Goal: Information Seeking & Learning: Understand process/instructions

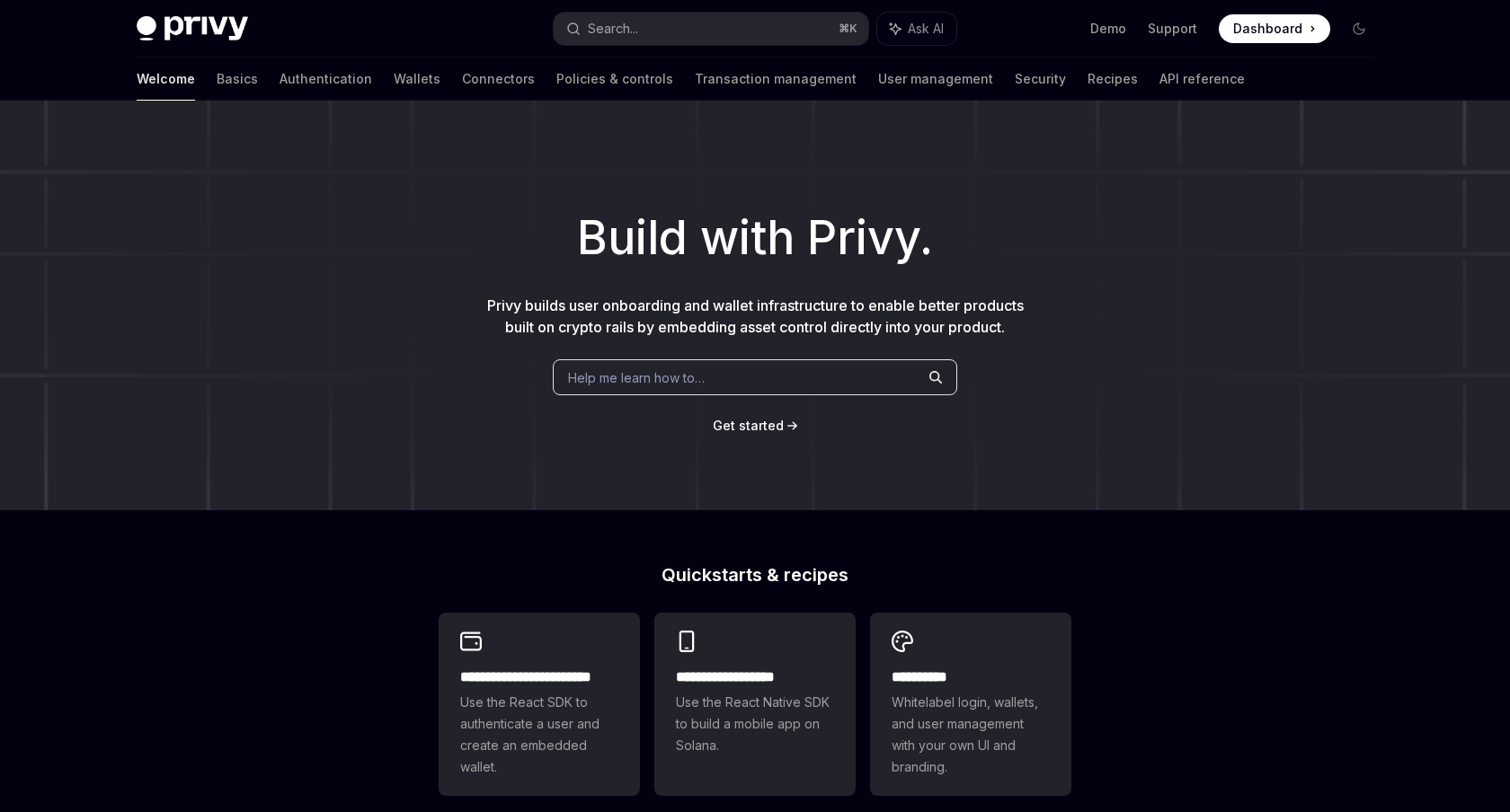
click at [757, 418] on span "Get started" at bounding box center [747, 425] width 71 height 16
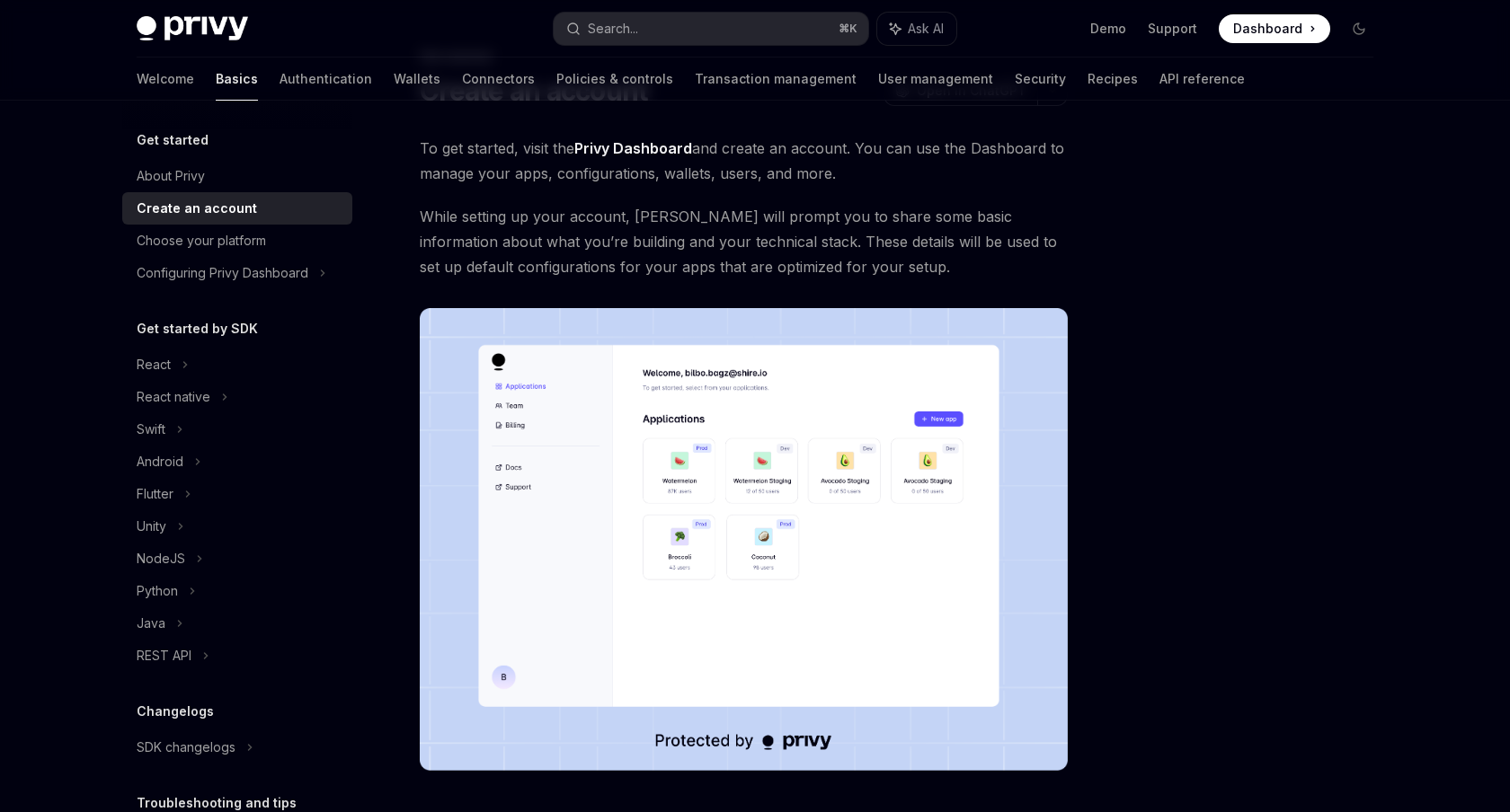
scroll to position [16, 0]
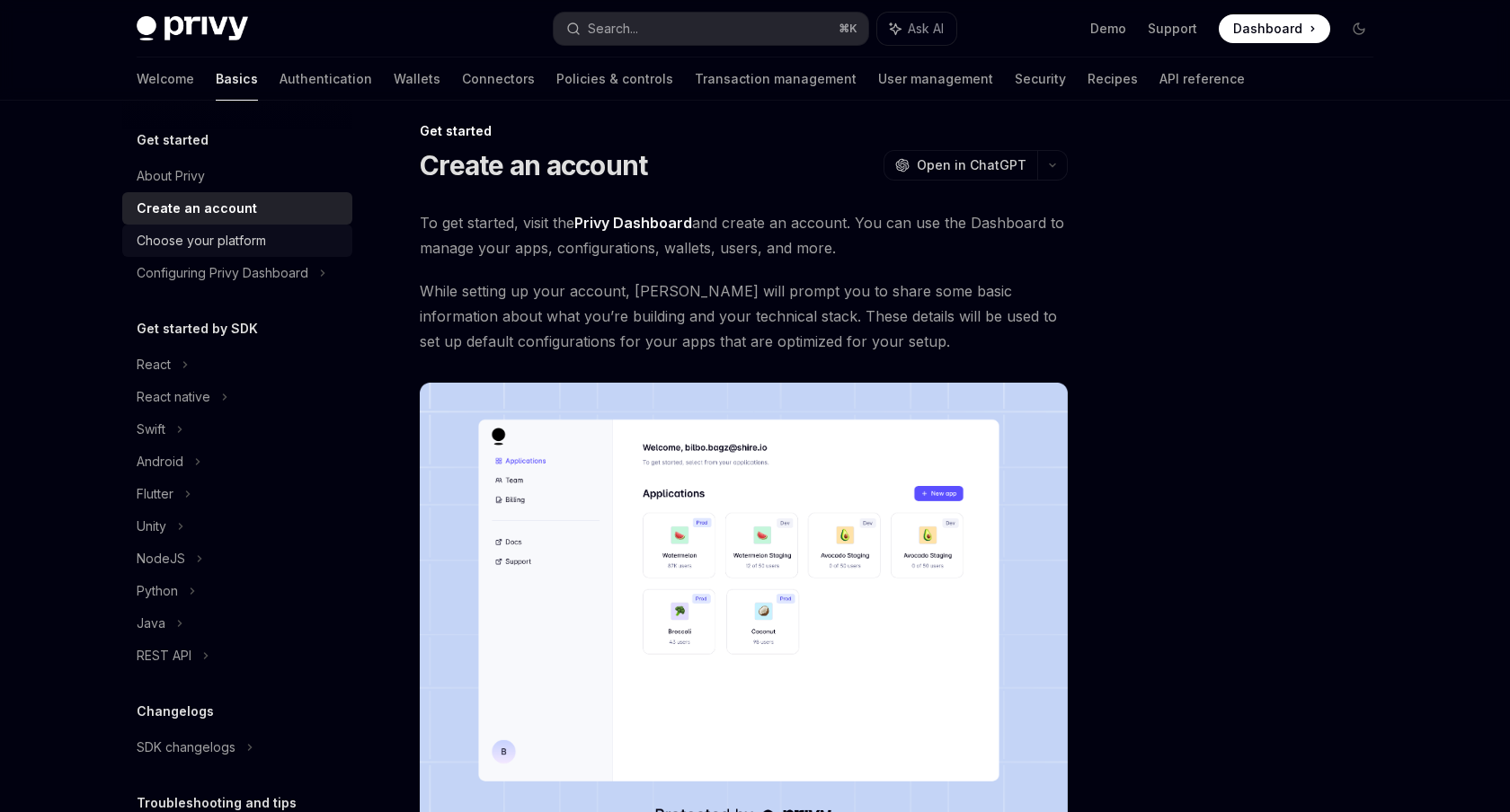
click at [211, 238] on div "Choose your platform" at bounding box center [202, 240] width 130 height 21
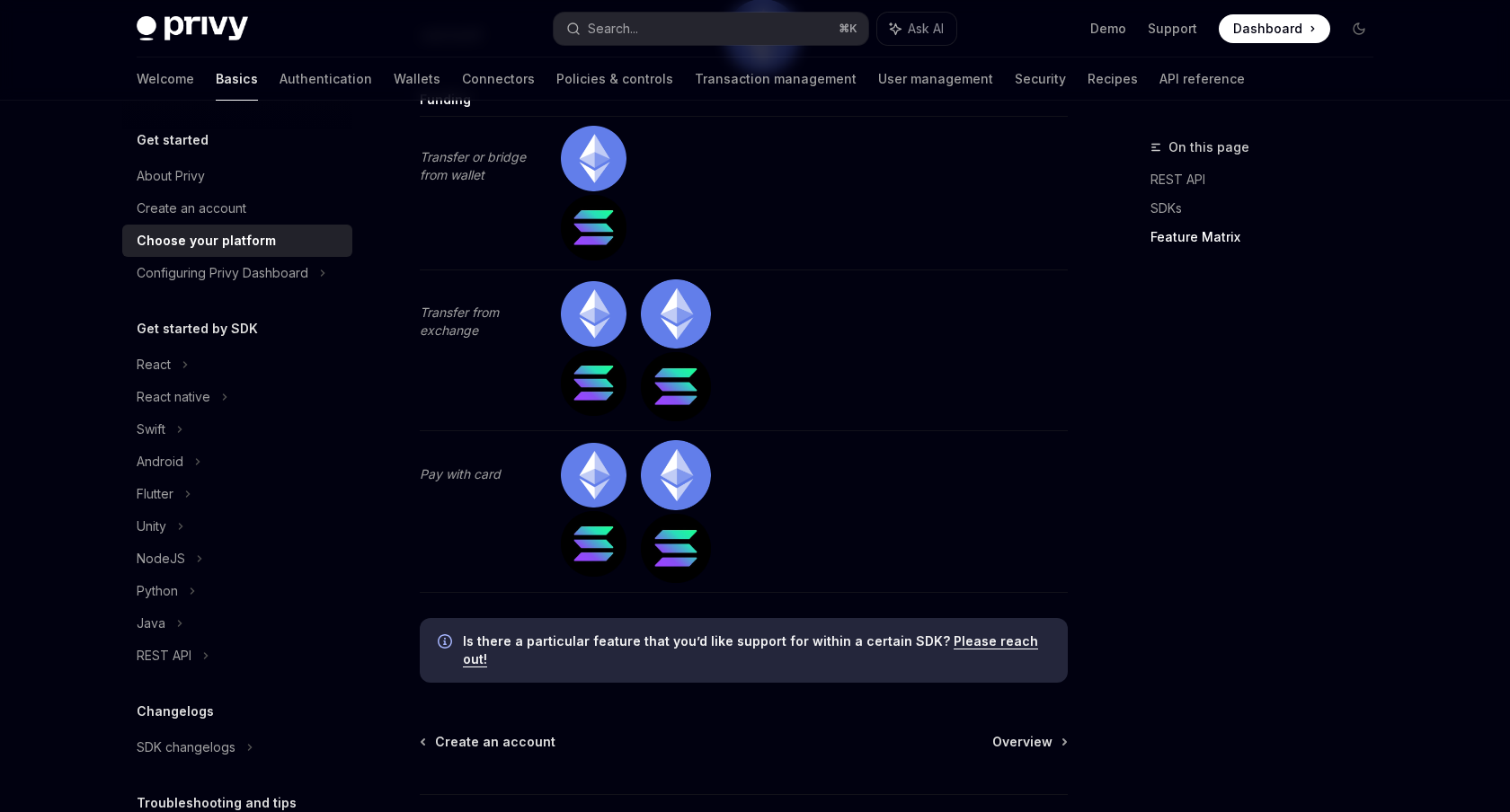
scroll to position [5868, 0]
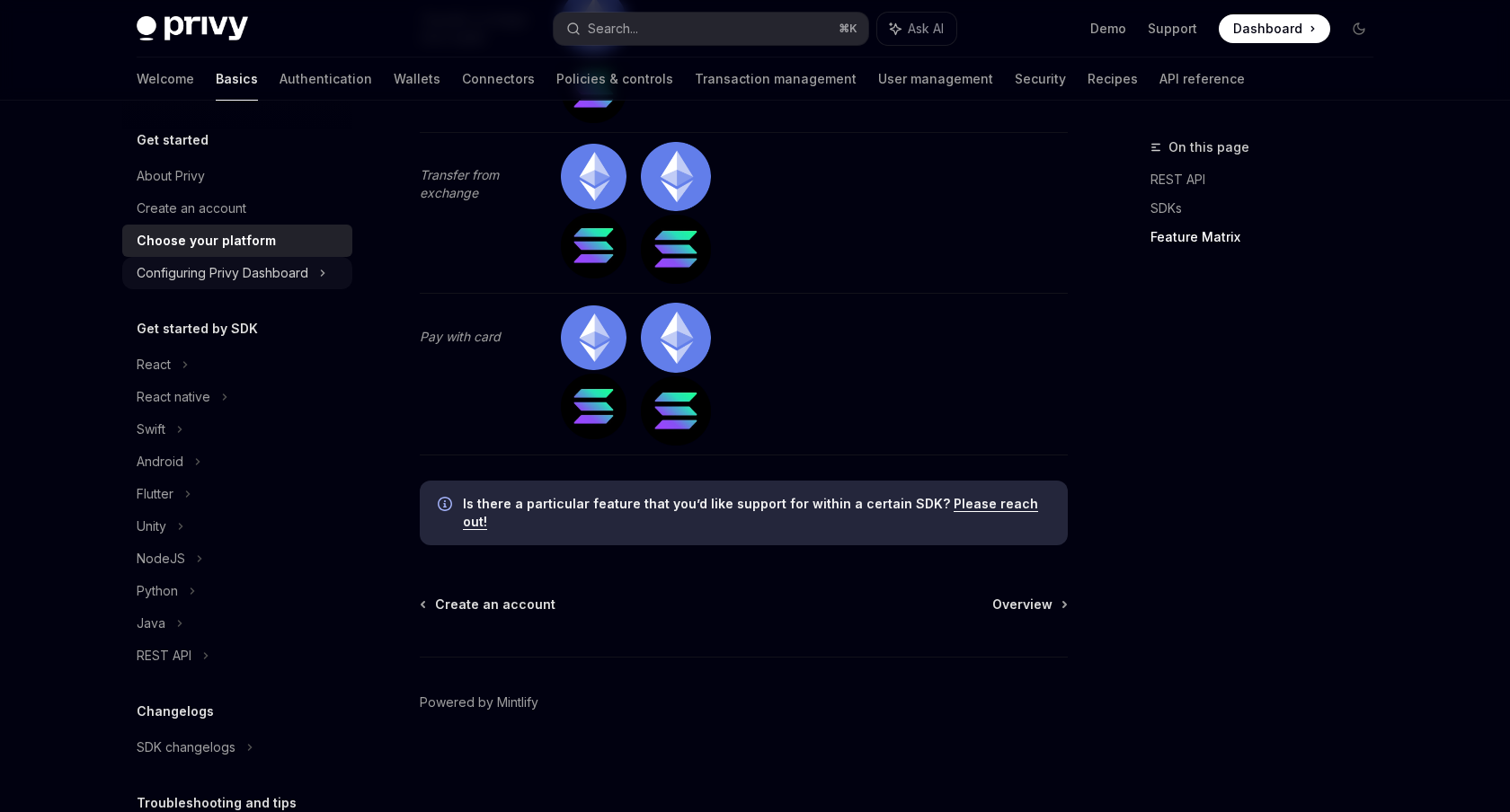
click at [227, 276] on div "Configuring Privy Dashboard" at bounding box center [222, 273] width 172 height 21
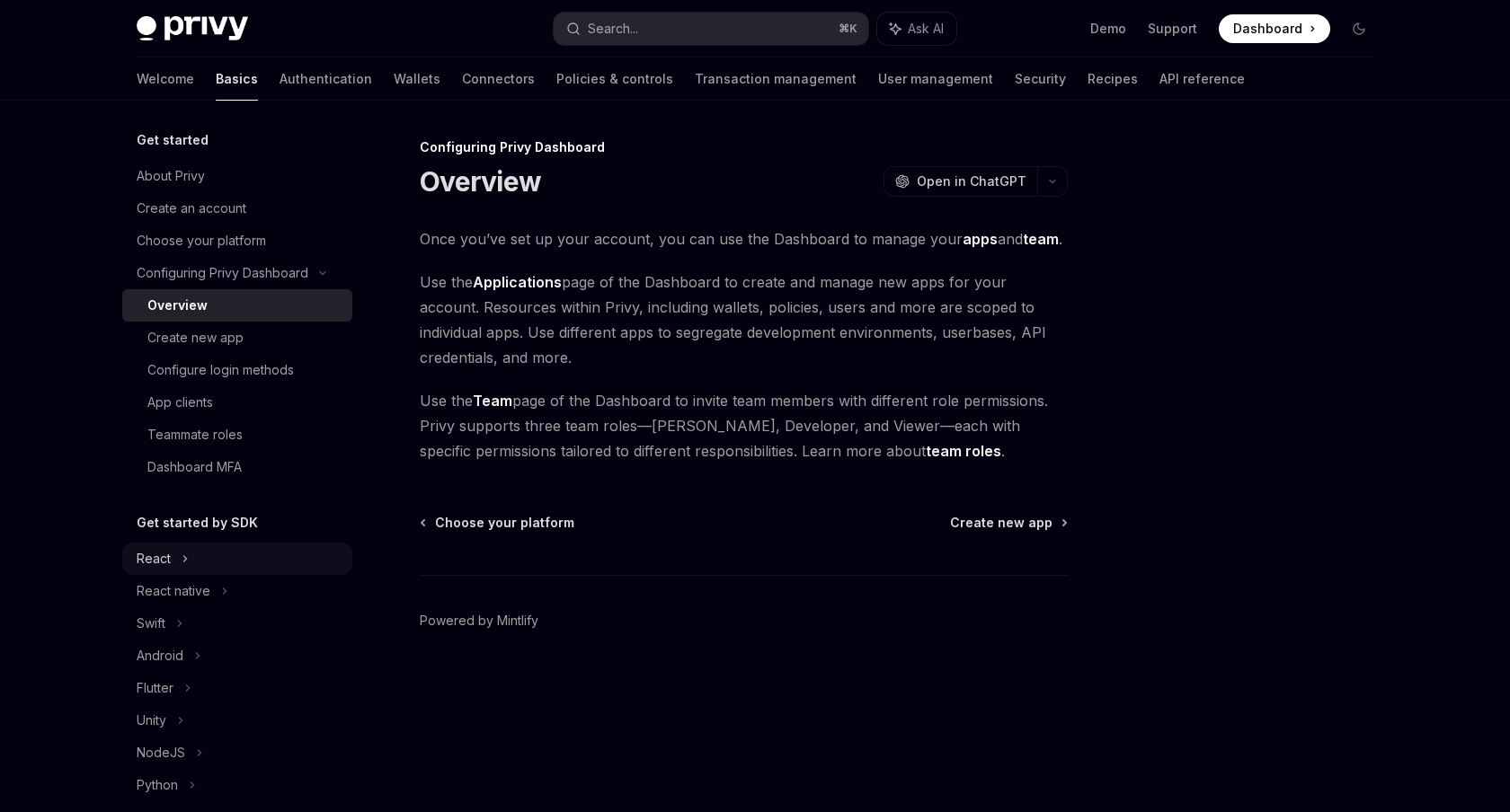
click at [198, 563] on div "React" at bounding box center [236, 558] width 230 height 32
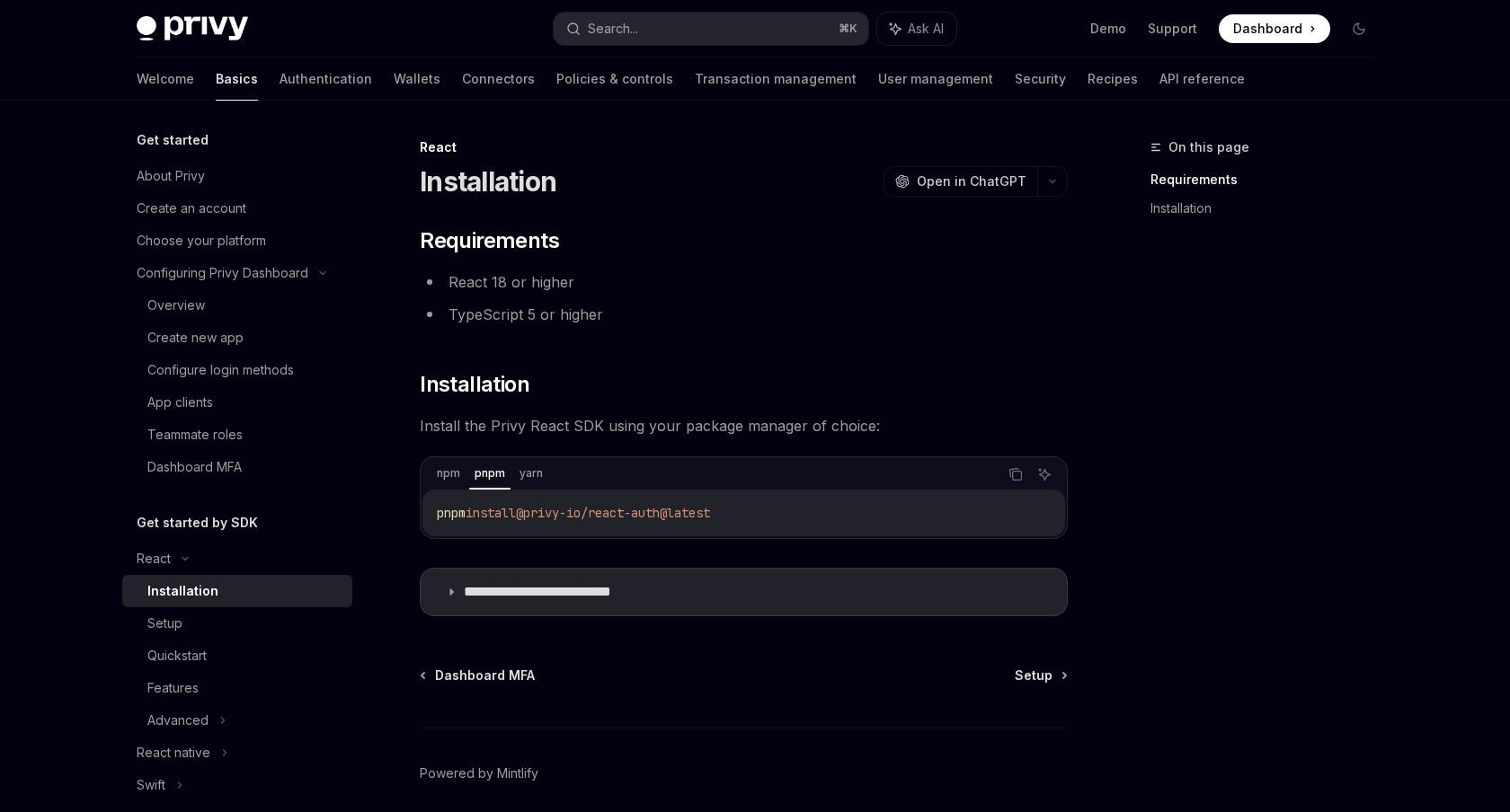
drag, startPoint x: 535, startPoint y: 511, endPoint x: 751, endPoint y: 514, distance: 216.0
click at [751, 514] on code "pnpm install @privy-io/react-auth@latest" at bounding box center [743, 513] width 613 height 21
copy span "@privy-io/react-auth@latest"
click at [587, 554] on div "**********" at bounding box center [743, 422] width 648 height 390
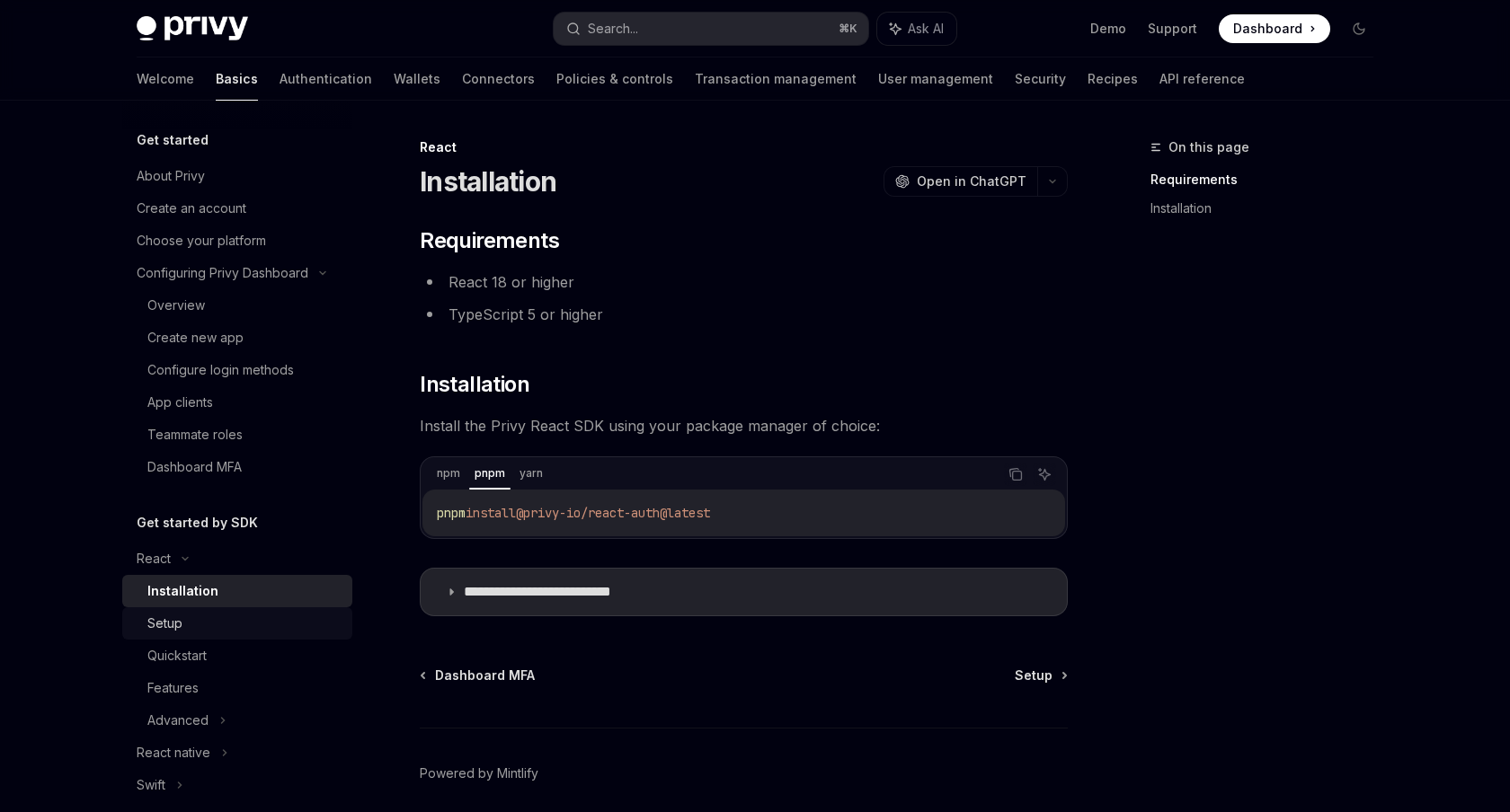
click at [180, 635] on link "Setup" at bounding box center [236, 623] width 230 height 32
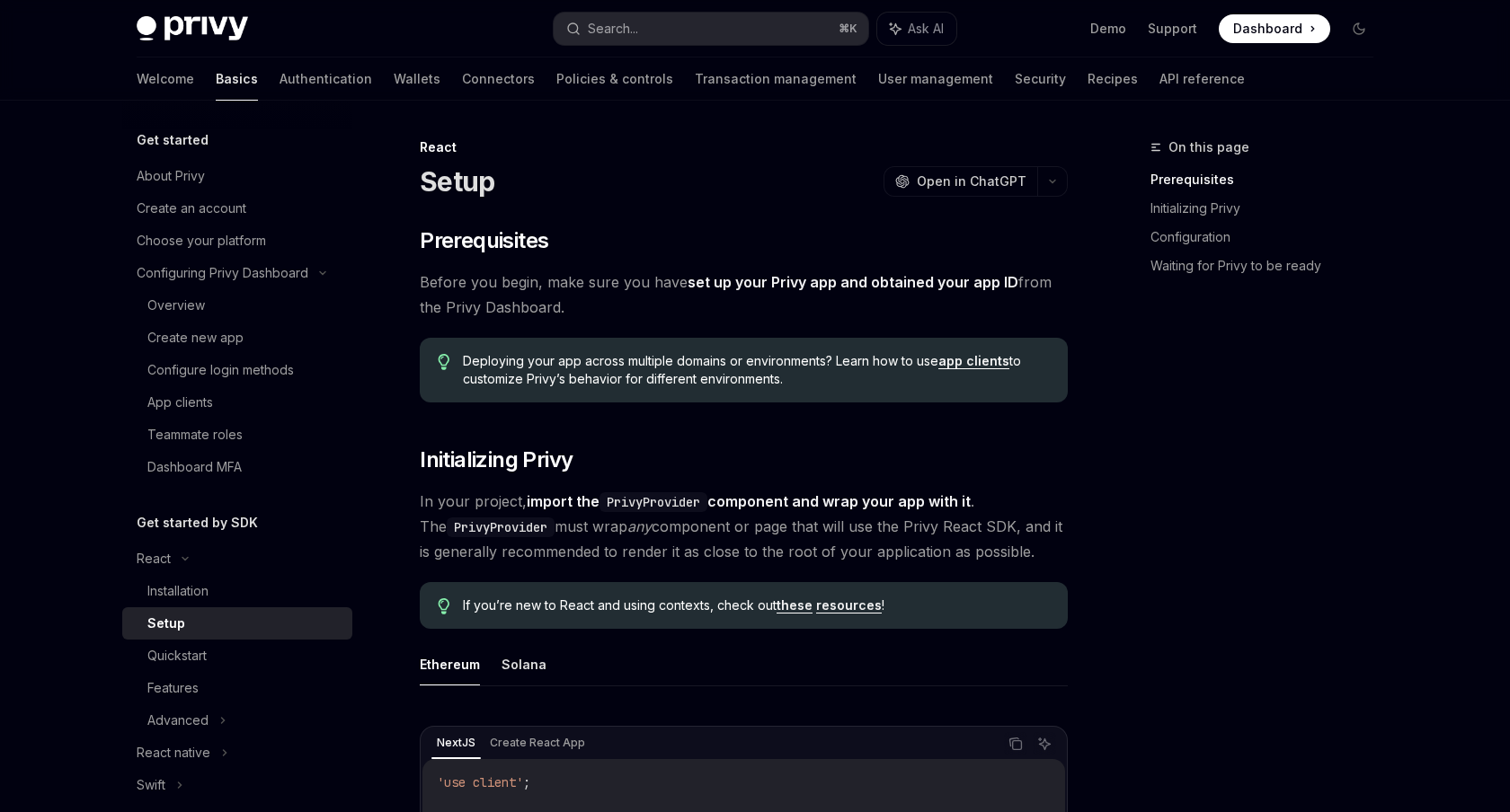
click at [1249, 23] on span "Dashboard" at bounding box center [1267, 28] width 69 height 18
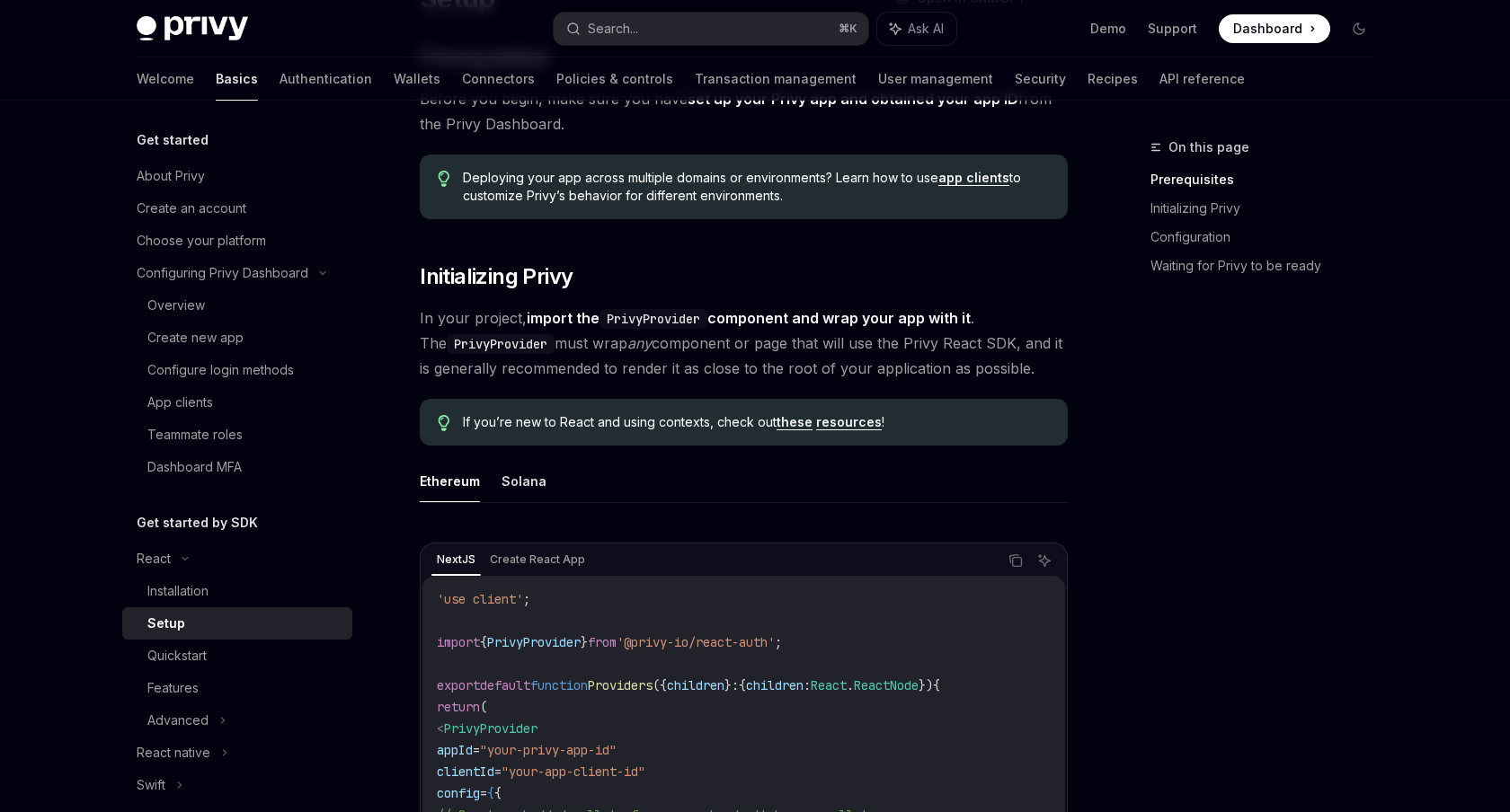
scroll to position [191, 0]
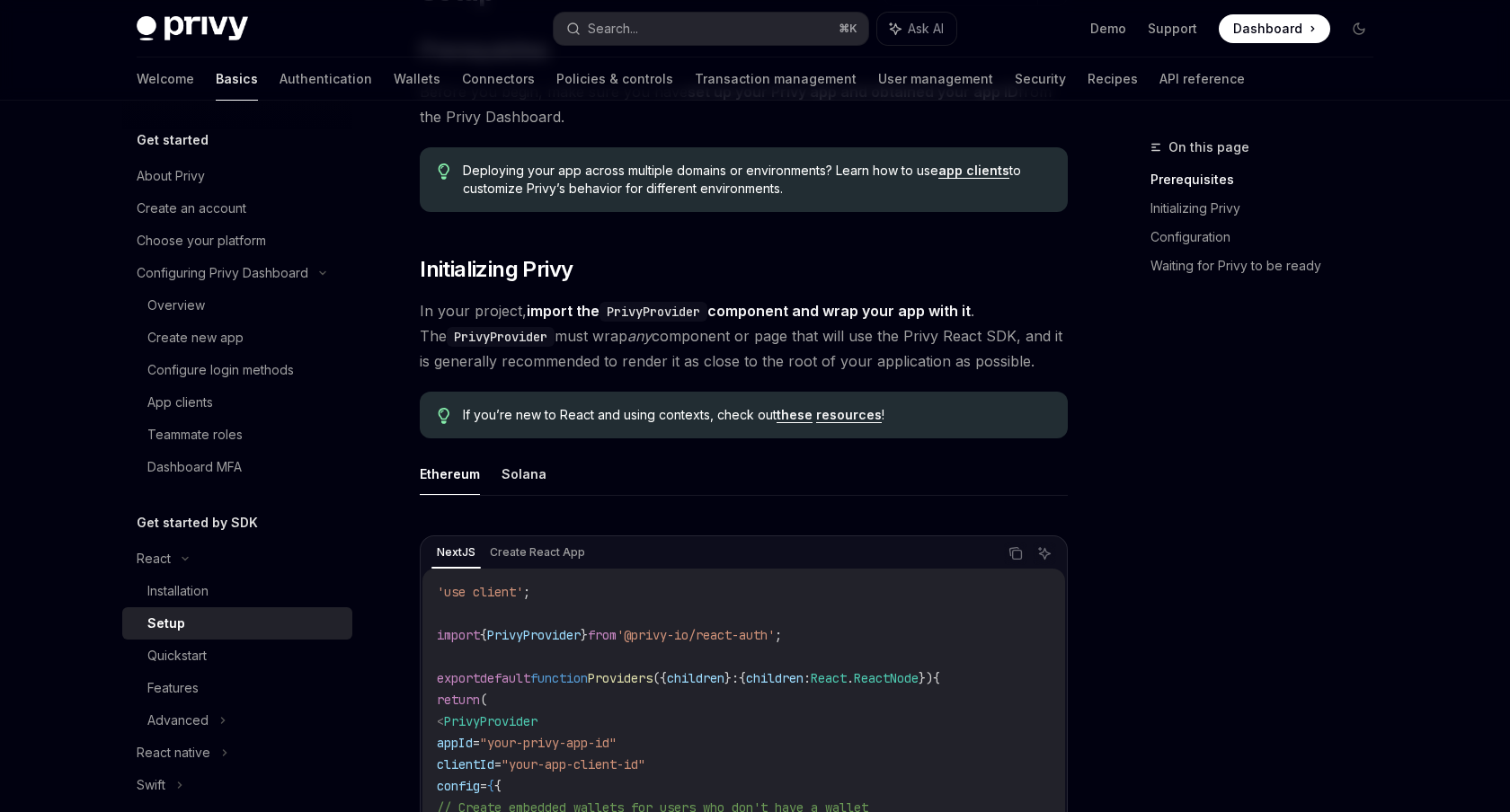
click at [668, 636] on span "'@privy-io/react-auth'" at bounding box center [695, 635] width 158 height 16
copy code "import { PrivyProvider } from '@privy-io/react-auth' ;"
click at [675, 651] on code "'use client' ; import { PrivyProvider } from '@privy-io/react-auth' ; export de…" at bounding box center [743, 819] width 613 height 475
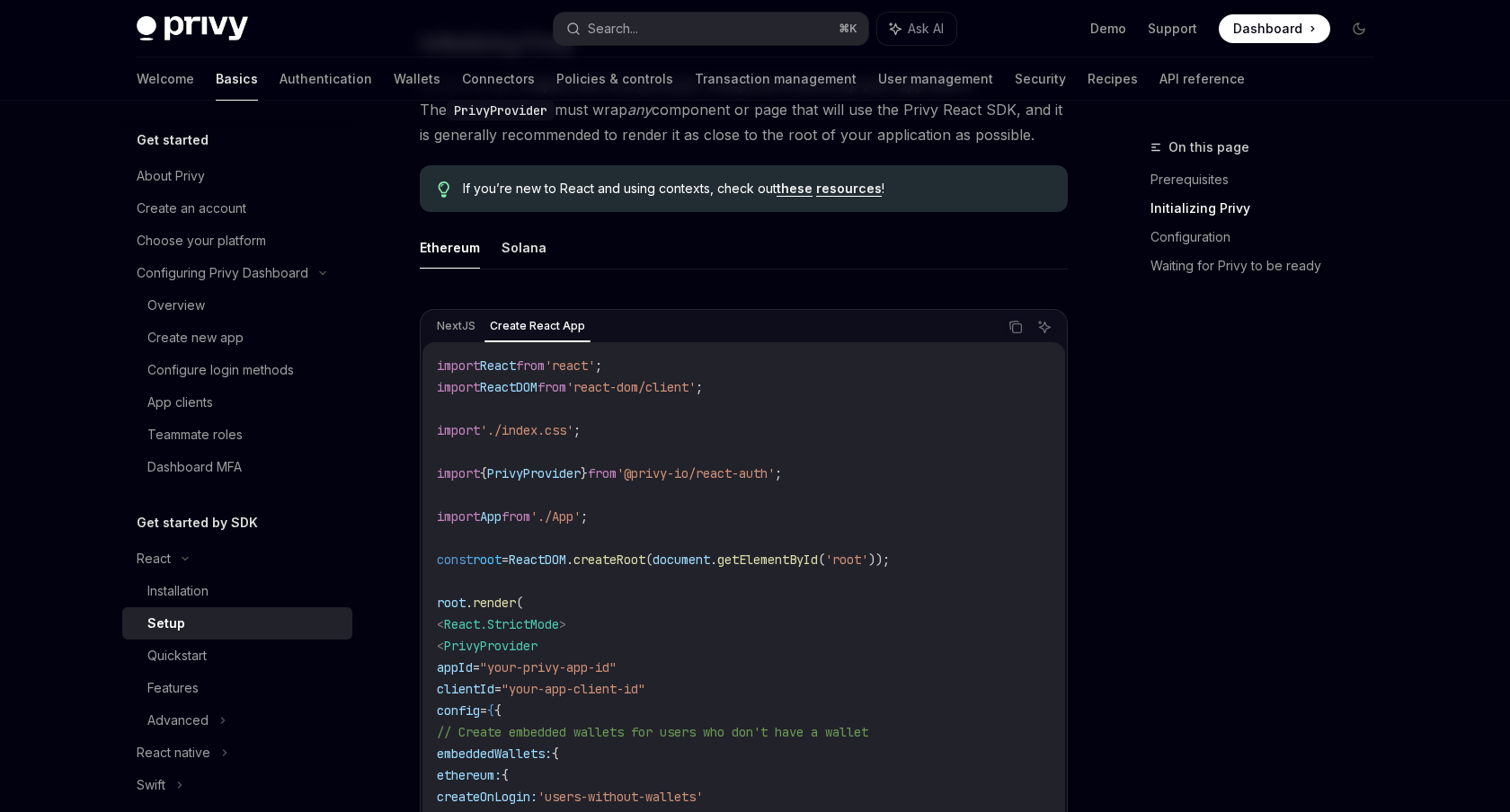
scroll to position [463, 0]
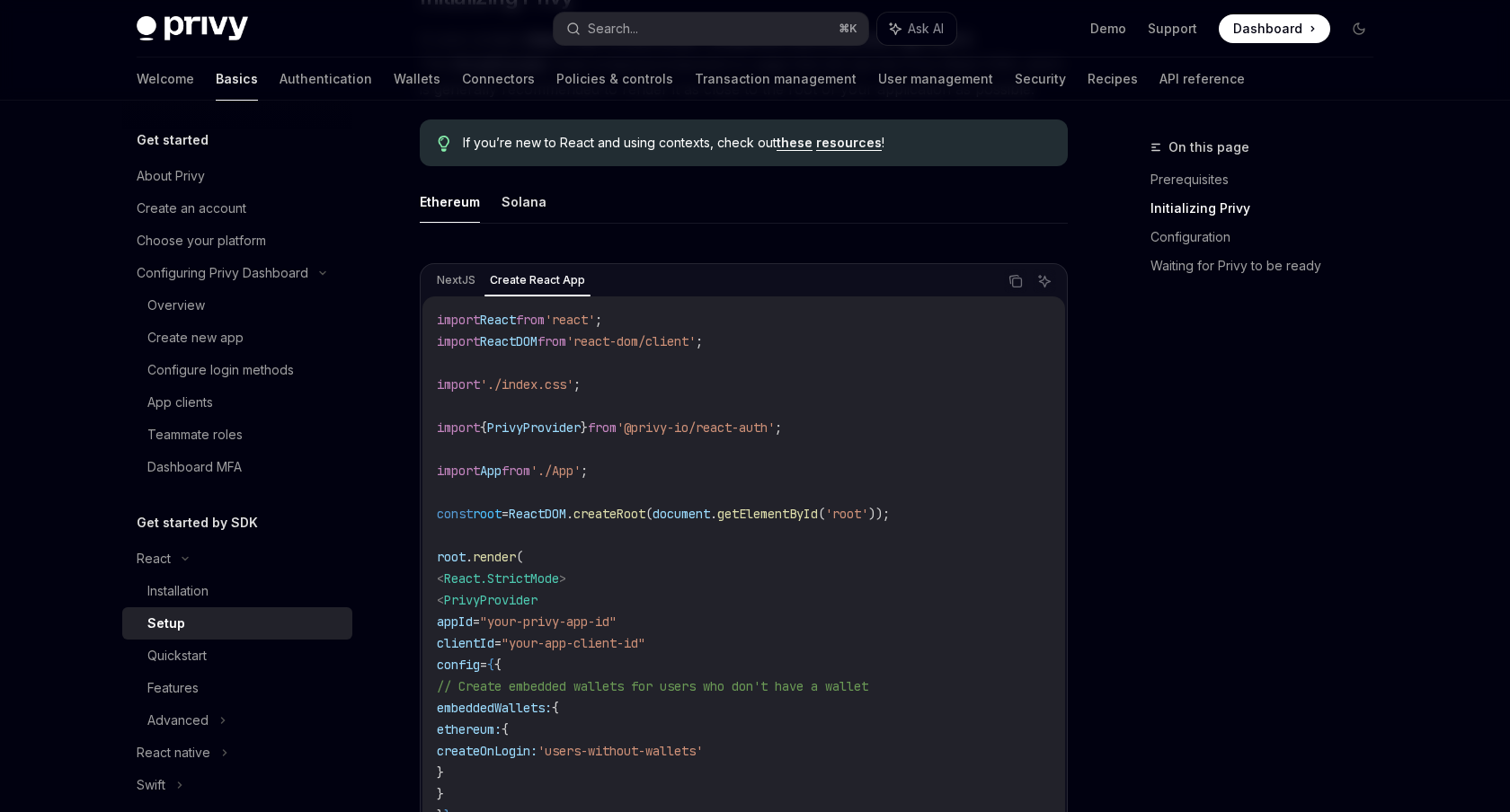
click at [616, 427] on span "from" at bounding box center [603, 427] width 29 height 16
copy code "import { PrivyProvider } from '@privy-io/react-auth' ;"
click at [708, 542] on code "import React from 'react' ; import ReactDOM from 'react-dom/client' ; import '.…" at bounding box center [743, 621] width 613 height 625
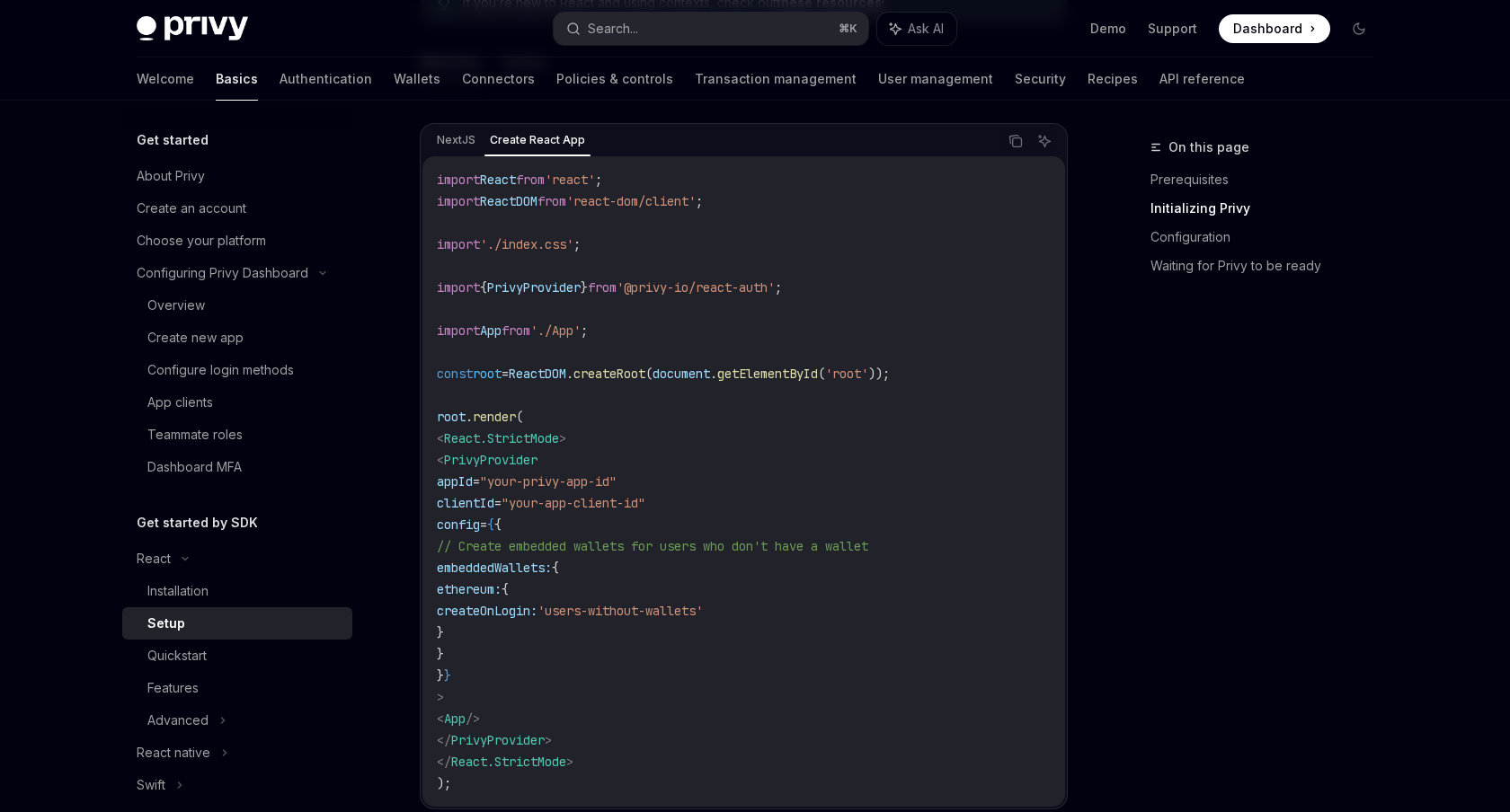
scroll to position [617, 0]
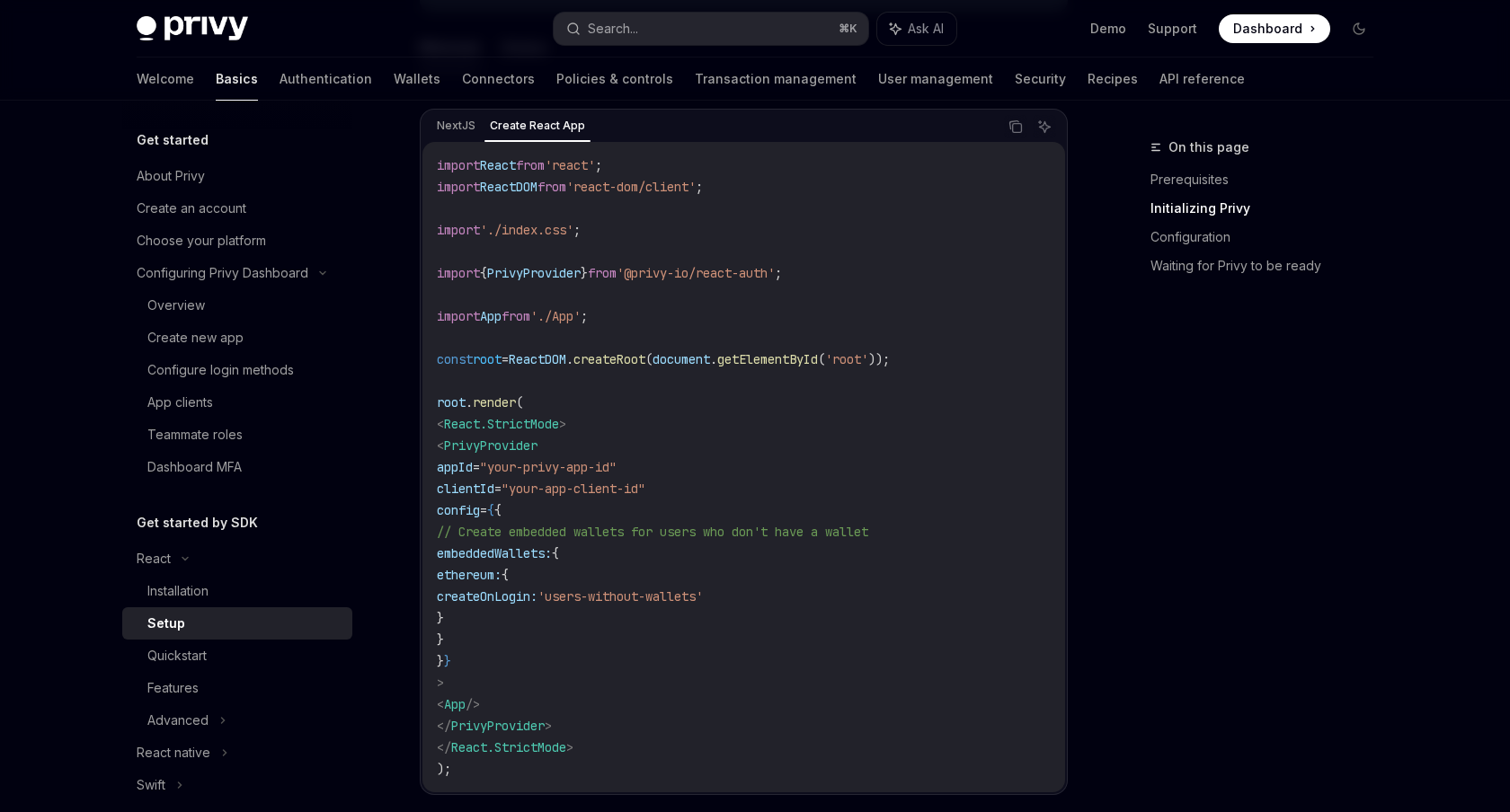
drag, startPoint x: 483, startPoint y: 469, endPoint x: 539, endPoint y: 661, distance: 200.0
click at [539, 661] on code "import React from 'react' ; import ReactDOM from 'react-dom/client' ; import '.…" at bounding box center [743, 467] width 613 height 625
copy code "appId = "your-privy-app-id" clientId = "your-app-client-id" config = { { // Cre…"
click at [695, 321] on code "import React from 'react' ; import ReactDOM from 'react-dom/client' ; import '.…" at bounding box center [743, 467] width 613 height 625
click at [782, 270] on span ";" at bounding box center [777, 273] width 7 height 16
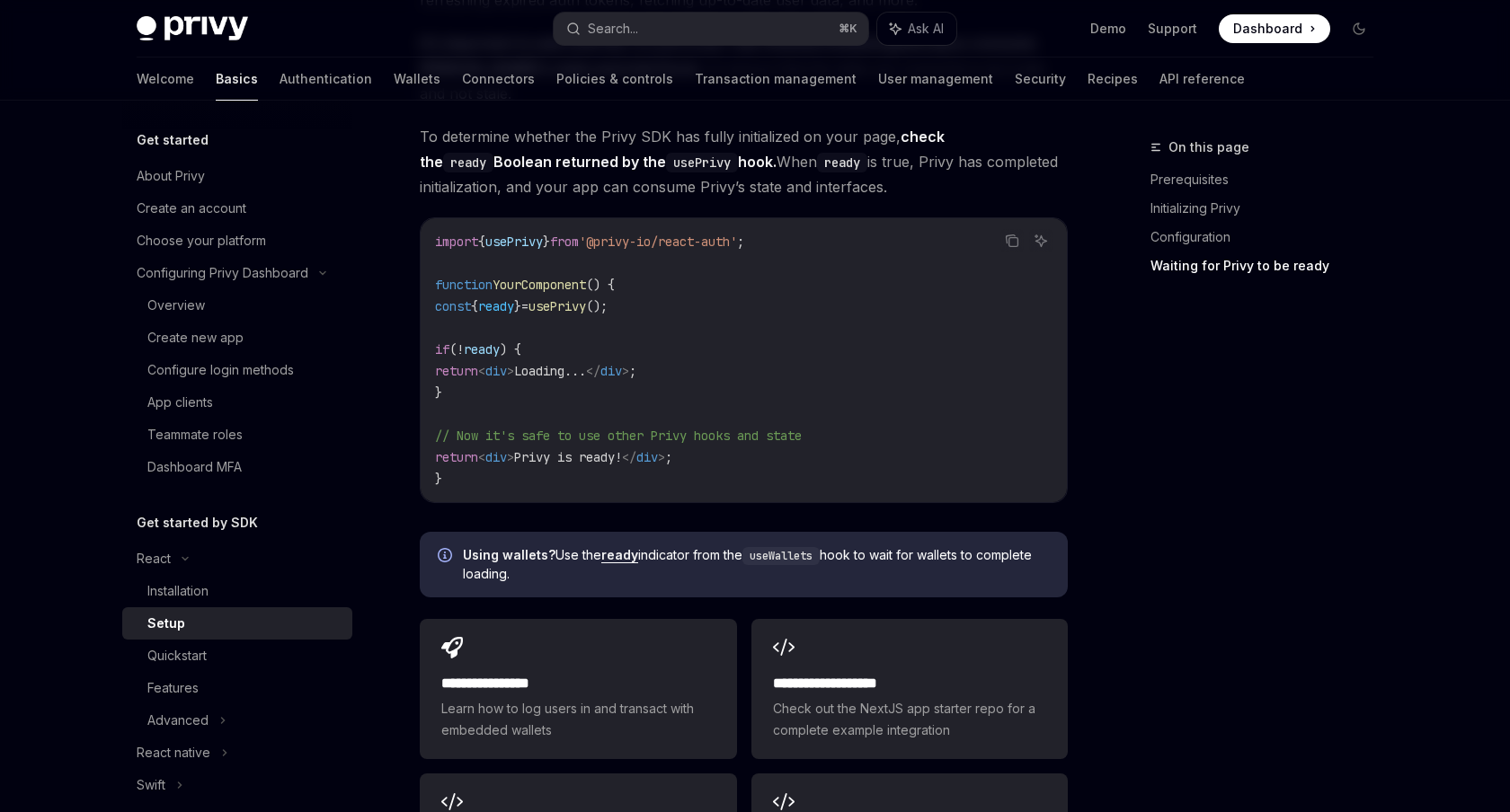
scroll to position [2082, 0]
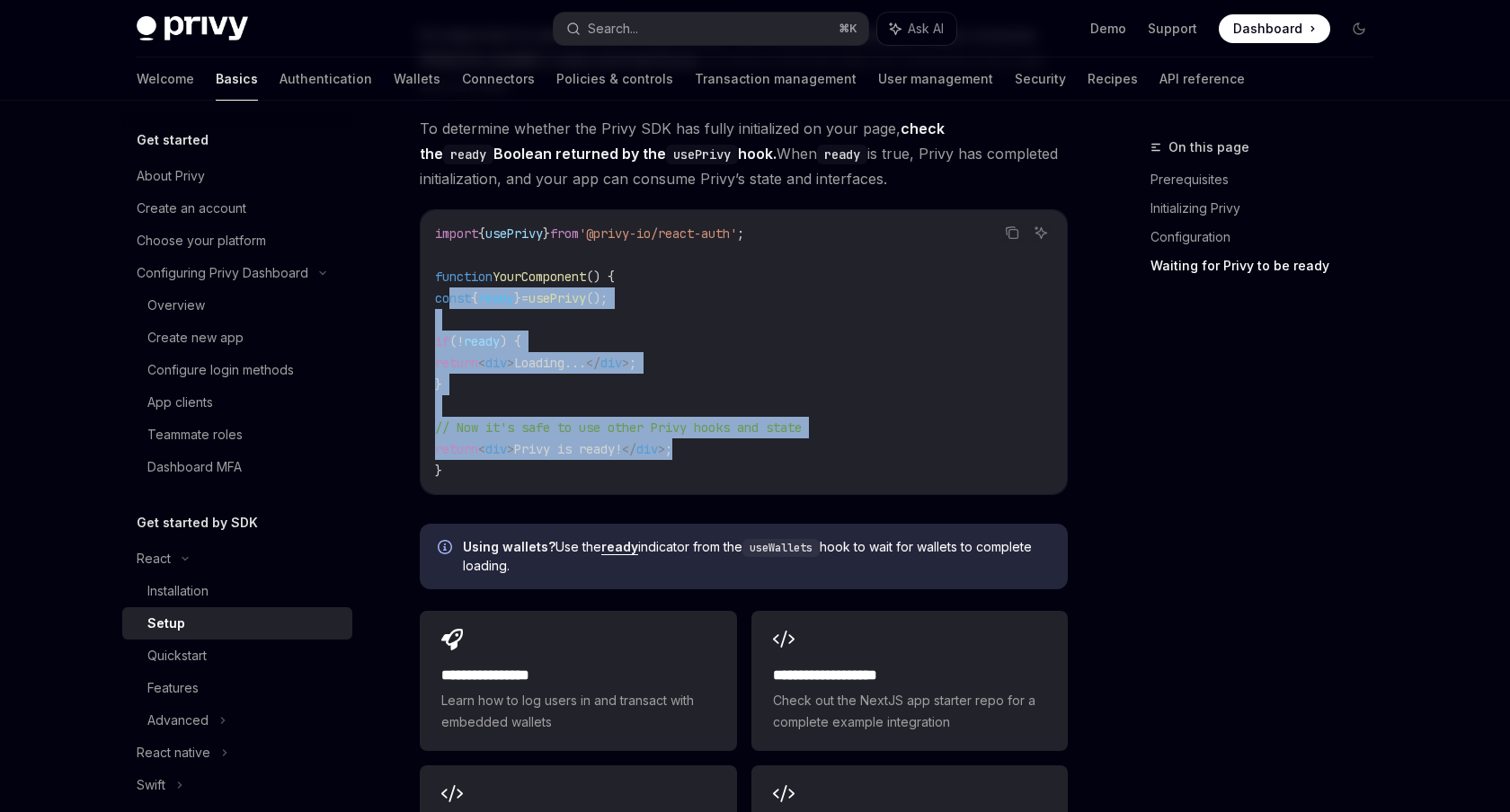
drag, startPoint x: 447, startPoint y: 270, endPoint x: 768, endPoint y: 416, distance: 352.6
click at [768, 416] on code "import { usePrivy } from '@privy-io/react-auth' ; function YourComponent () { c…" at bounding box center [743, 352] width 617 height 259
copy code "const { ready } = usePrivy (); if ( ! ready ) { return < div > Loading... </ di…"
click at [643, 262] on code "import { usePrivy } from '@privy-io/react-auth' ; function YourComponent () { c…" at bounding box center [743, 352] width 617 height 259
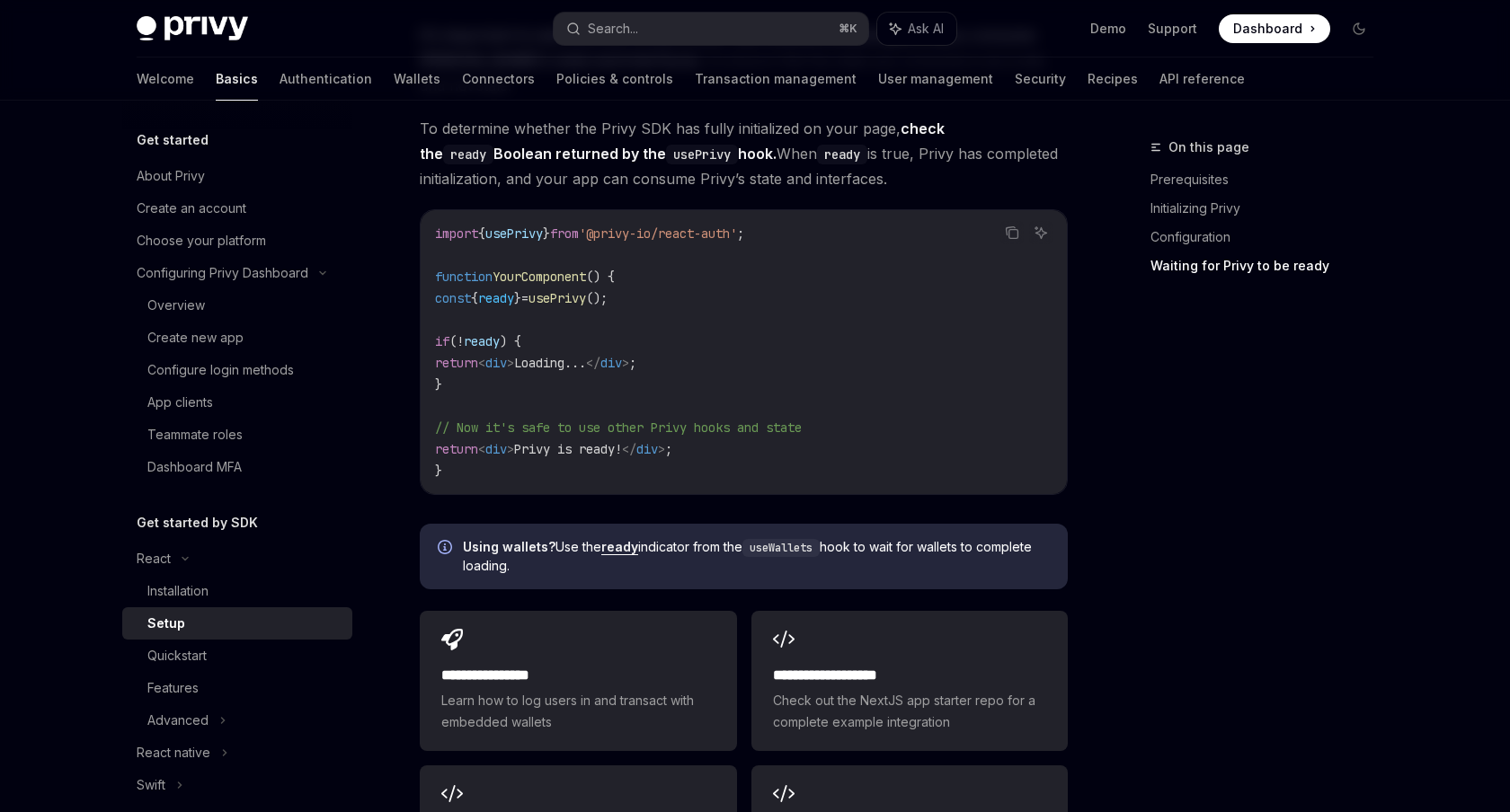
scroll to position [2270, 0]
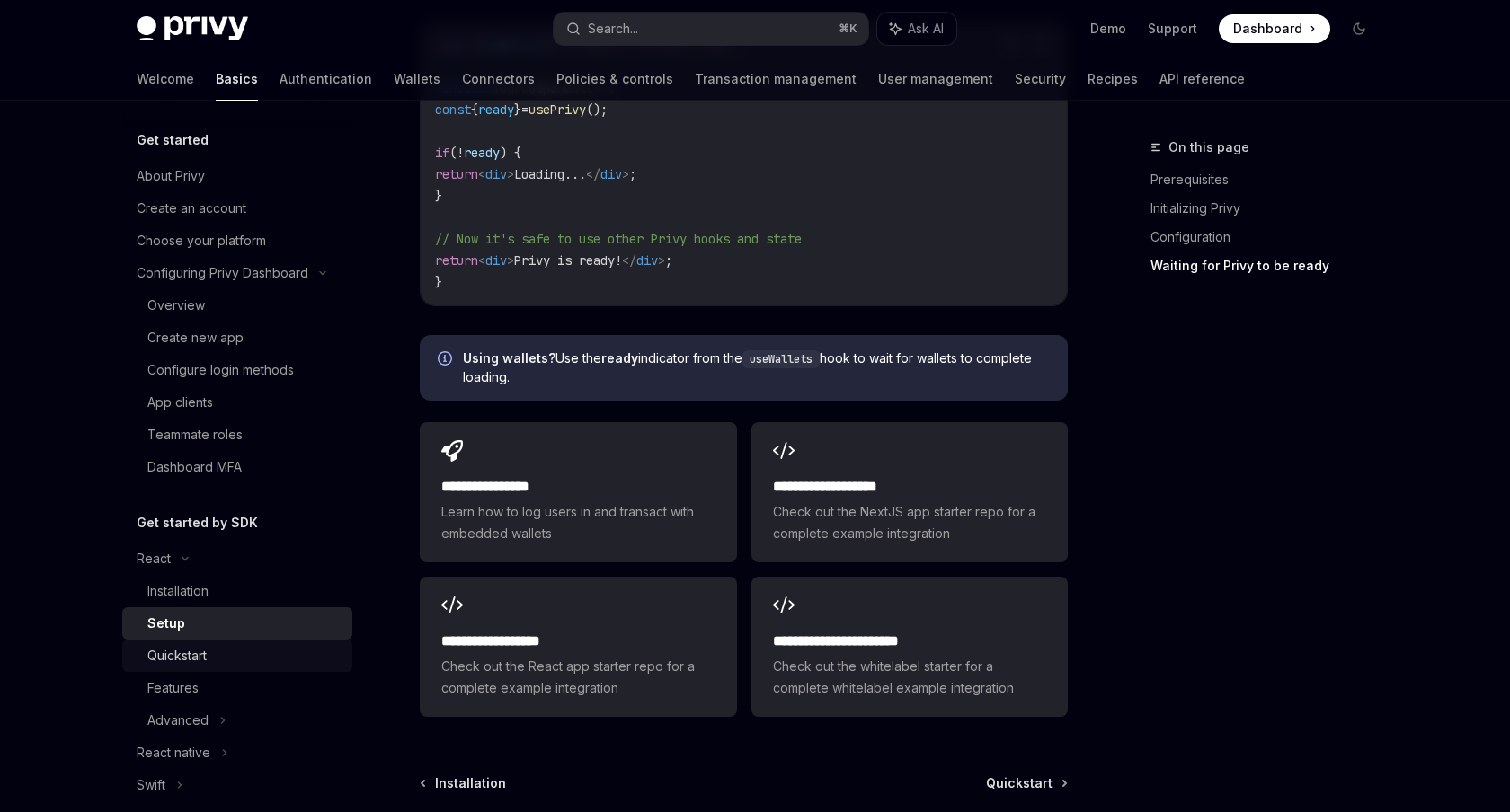
click at [215, 662] on div "Quickstart" at bounding box center [244, 656] width 194 height 21
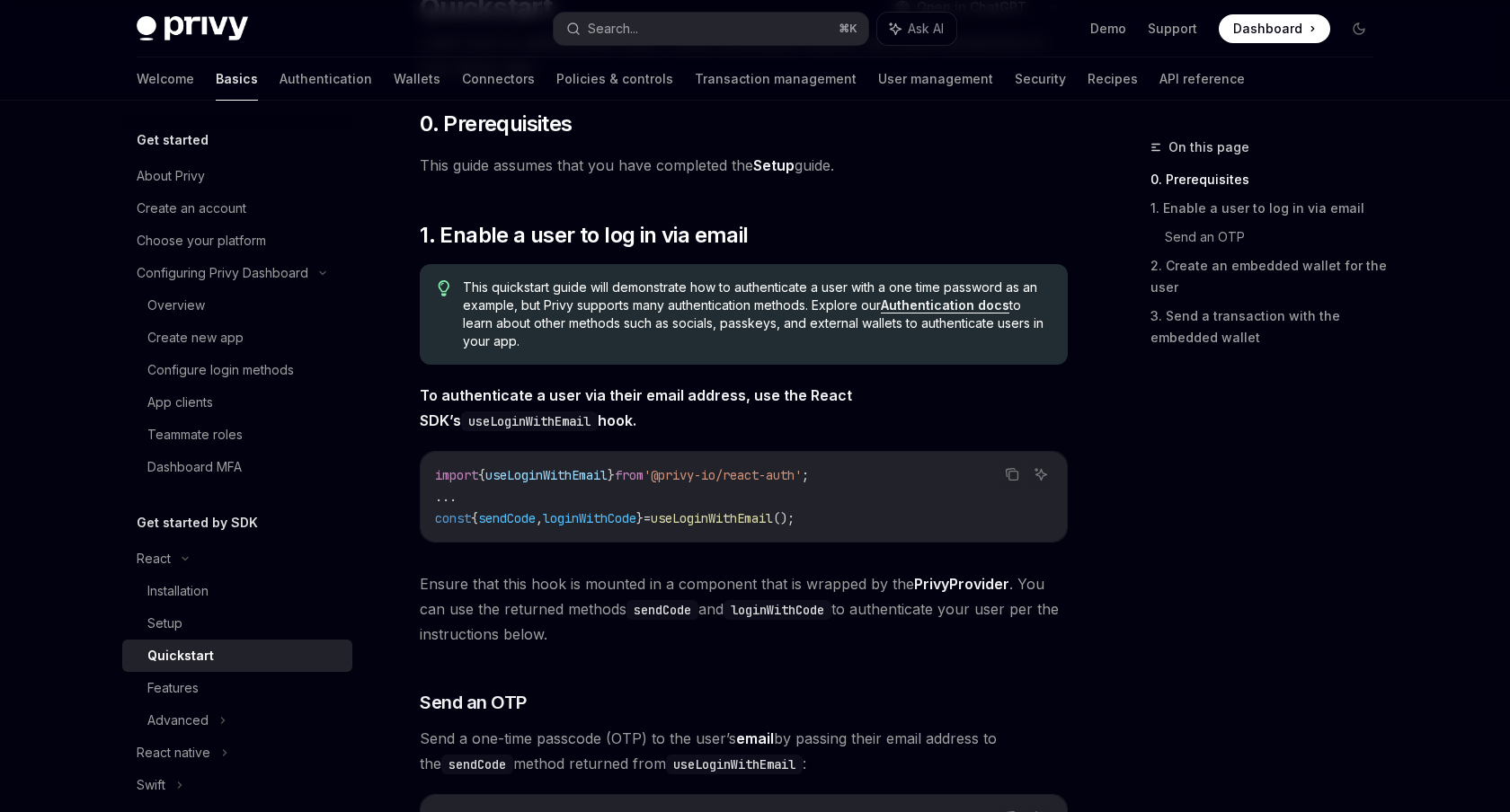
scroll to position [179, 0]
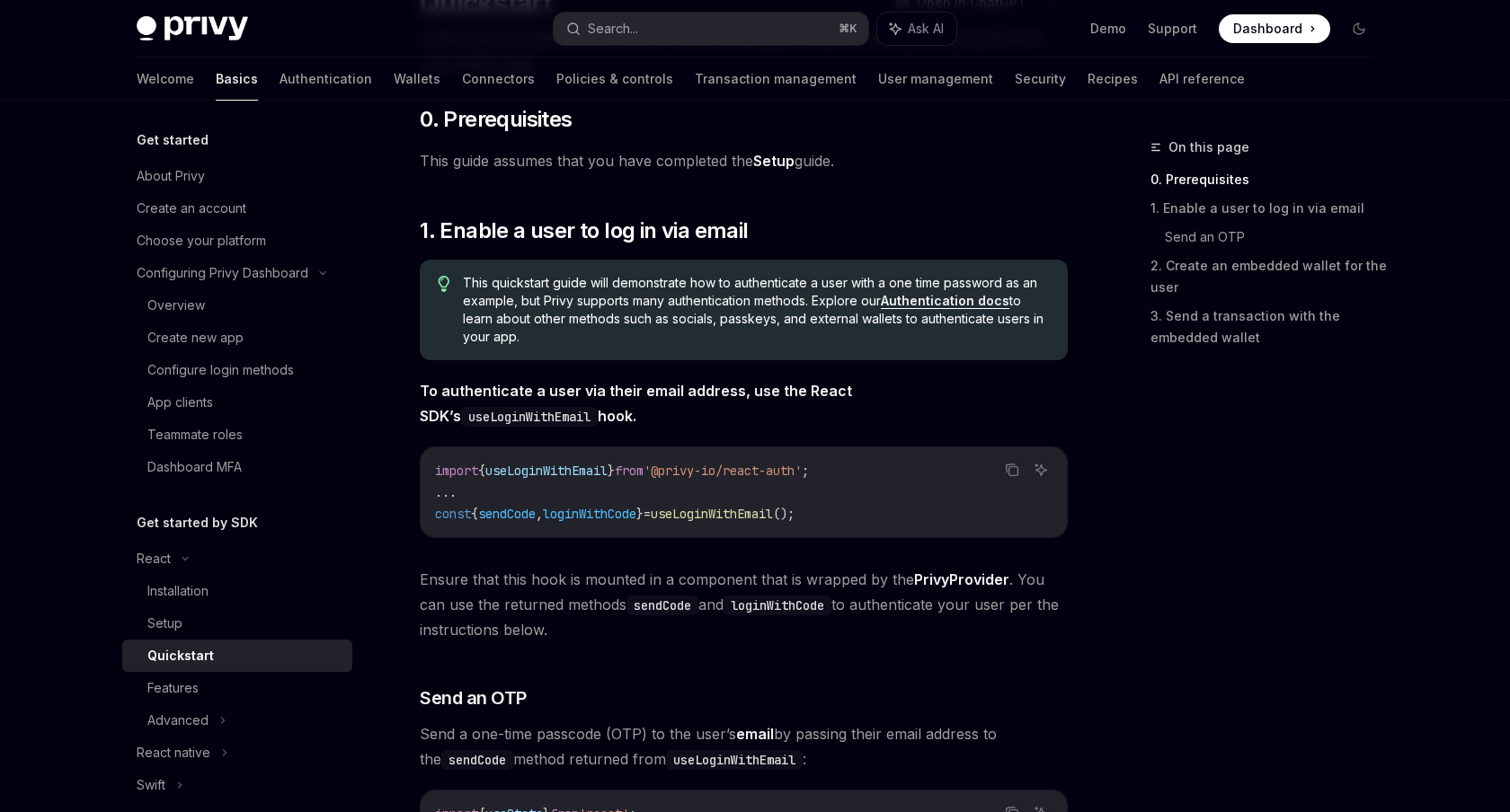
click at [598, 407] on code "useLoginWithEmail" at bounding box center [529, 417] width 137 height 19
click at [760, 478] on span "'@privy-io/react-auth'" at bounding box center [722, 471] width 158 height 16
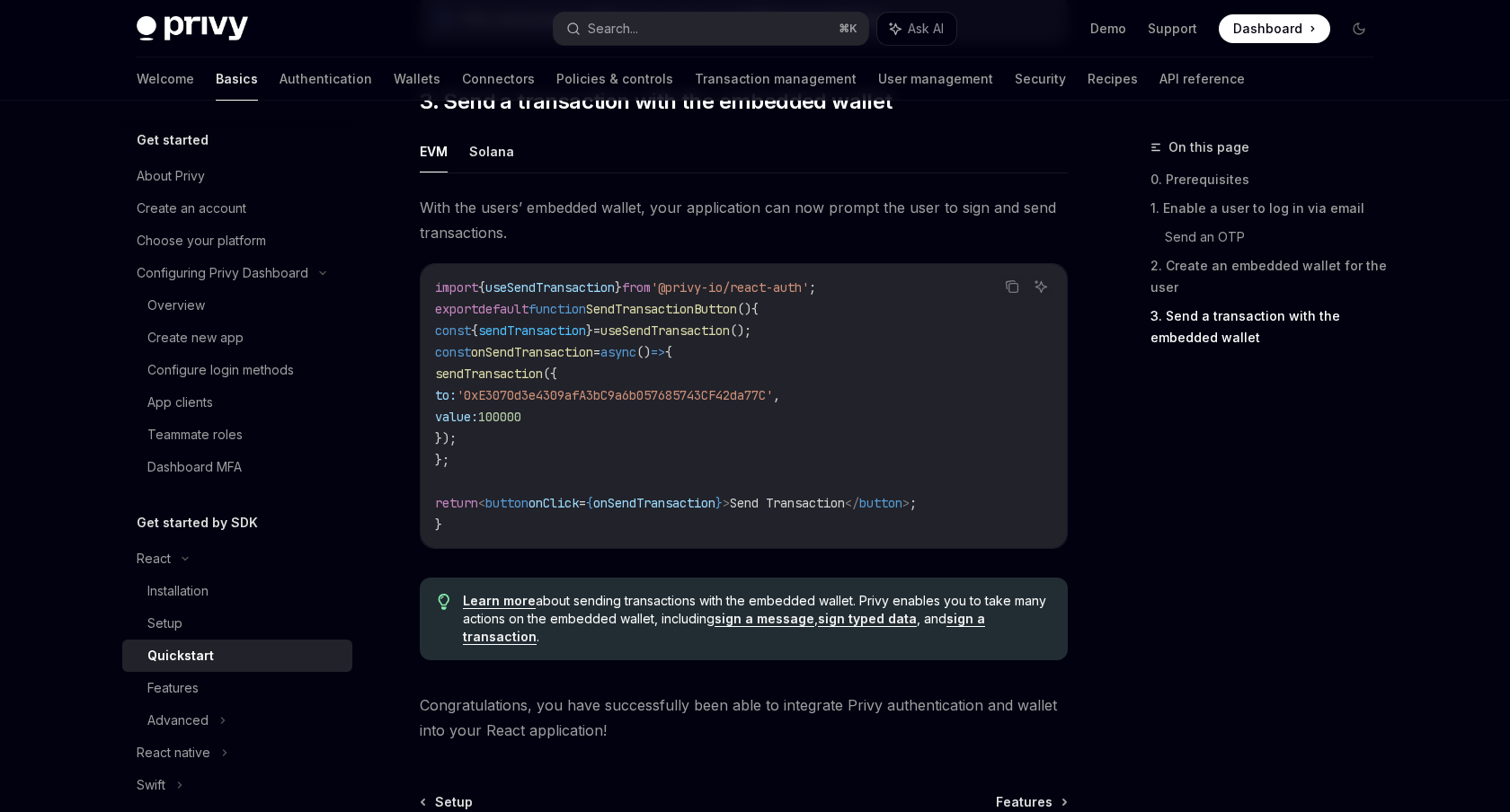
scroll to position [1642, 0]
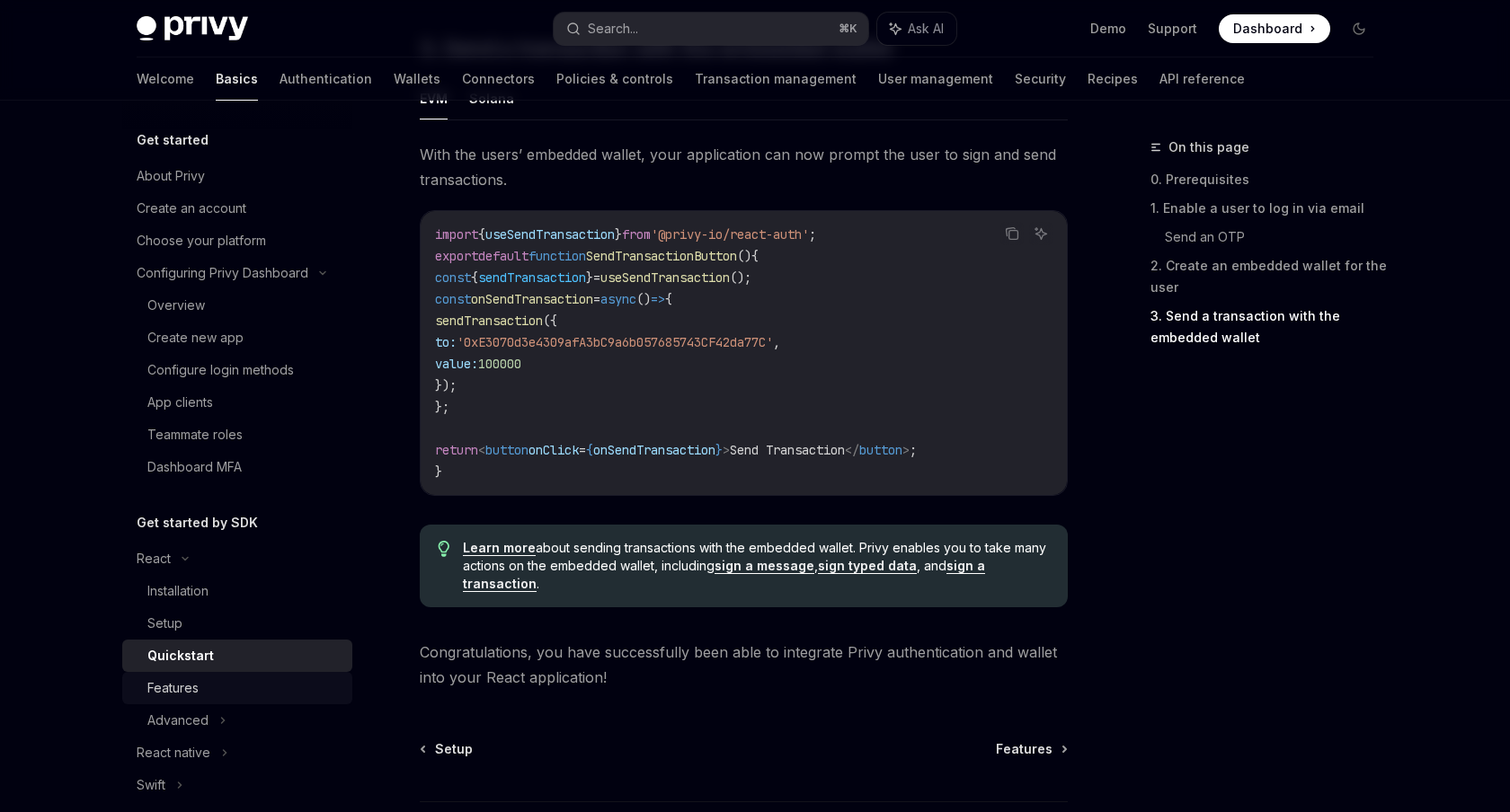
click at [194, 695] on div "Features" at bounding box center [173, 688] width 51 height 21
type textarea "*"
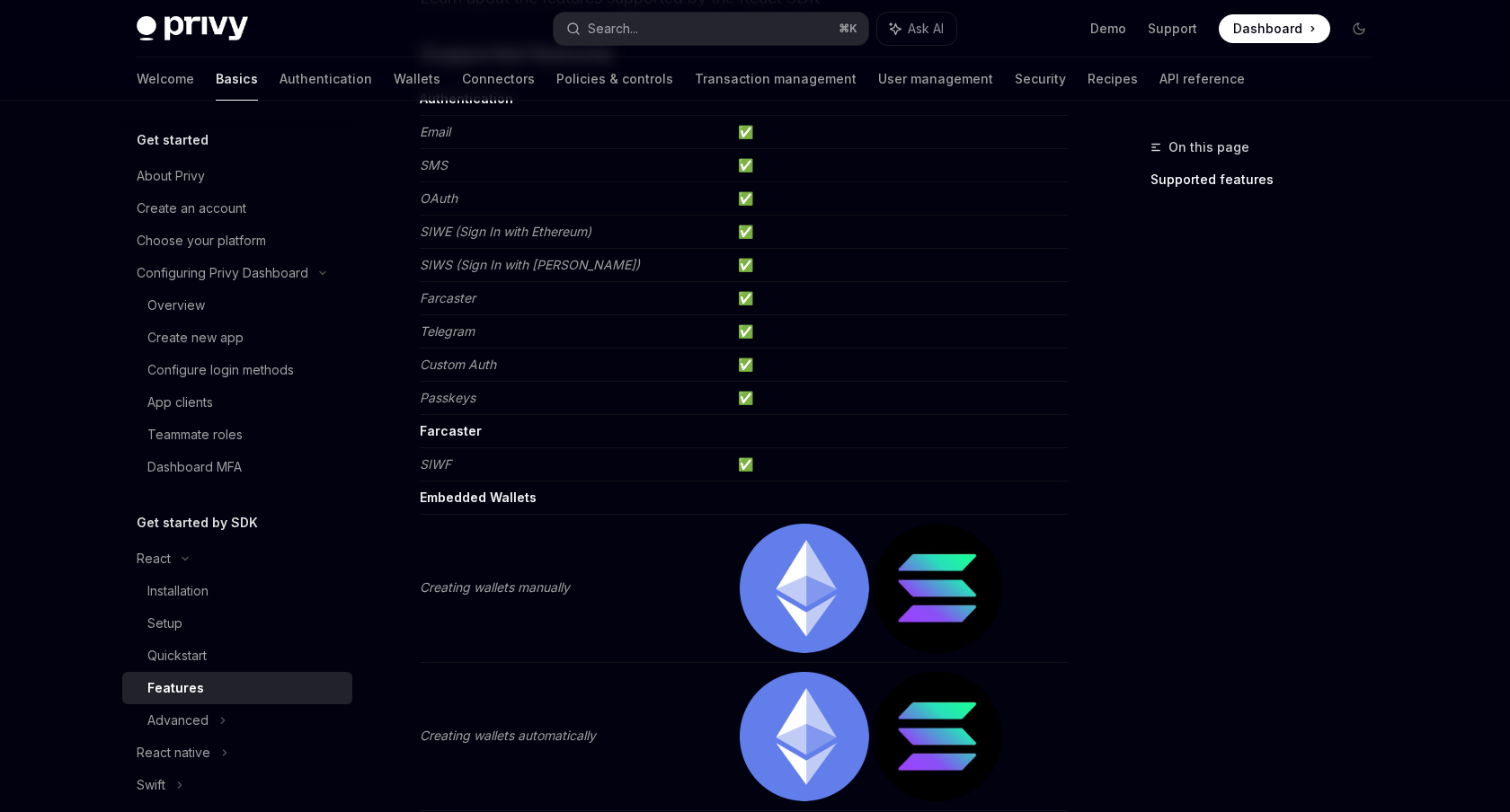
scroll to position [311, 0]
